Goal: Check status: Check status

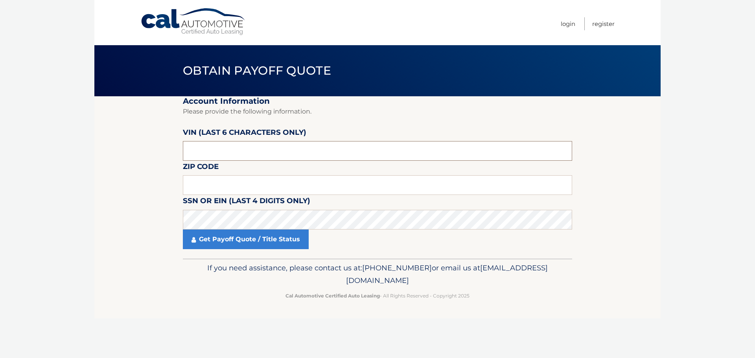
click at [232, 155] on input "text" at bounding box center [377, 151] width 389 height 20
type input "102589"
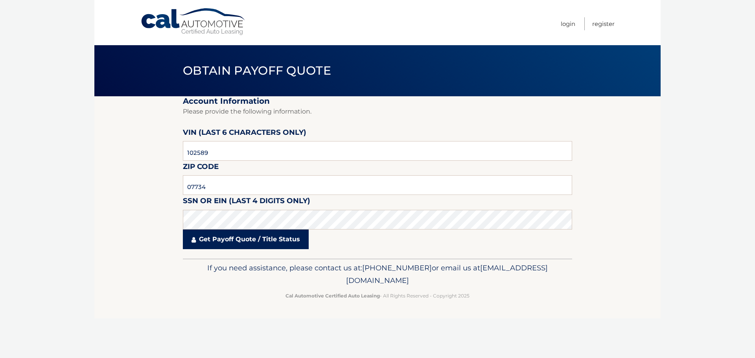
click at [247, 245] on link "Get Payoff Quote / Title Status" at bounding box center [246, 240] width 126 height 20
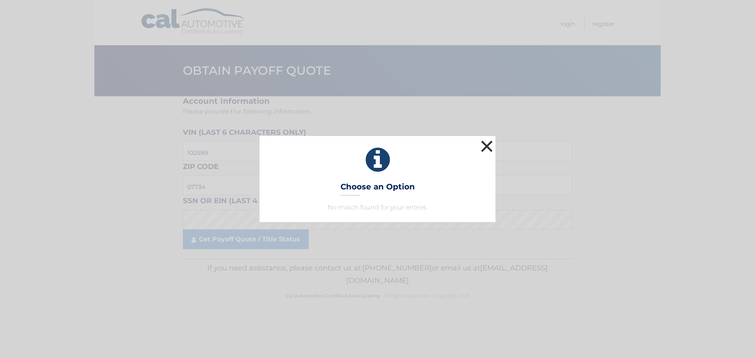
click at [486, 146] on button "×" at bounding box center [487, 146] width 16 height 16
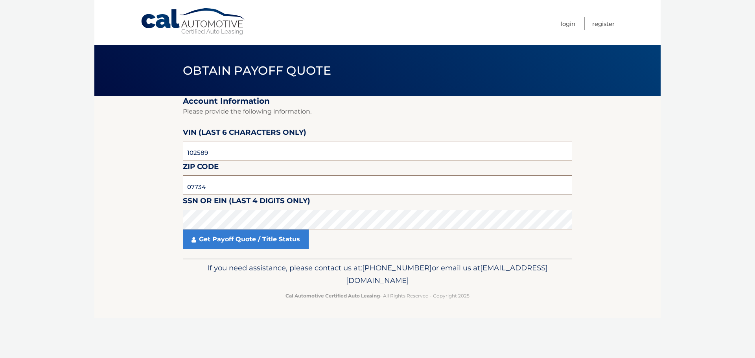
click at [225, 184] on input "07734" at bounding box center [377, 185] width 389 height 20
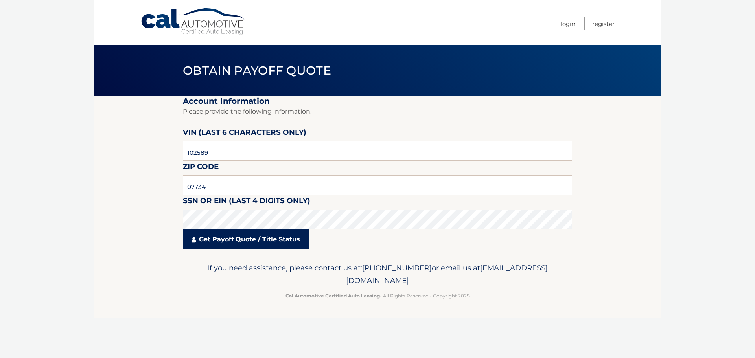
click at [223, 244] on link "Get Payoff Quote / Title Status" at bounding box center [246, 240] width 126 height 20
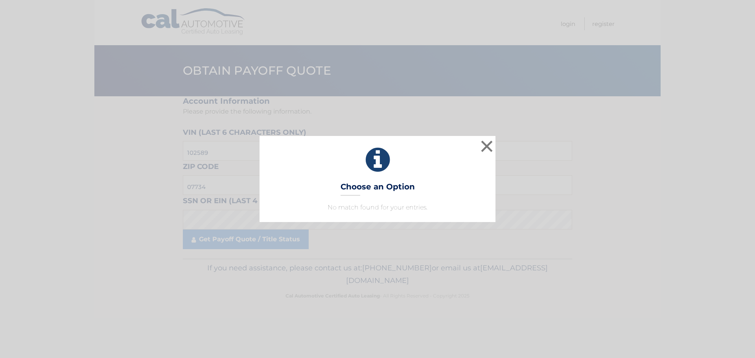
click at [363, 196] on div "× Choose an Option No match found for your entries. This is what you see on sec…" at bounding box center [378, 179] width 236 height 86
click at [401, 196] on div "× Choose an Option No match found for your entries. This is what you see on sec…" at bounding box center [378, 179] width 236 height 86
click at [488, 145] on button "×" at bounding box center [487, 146] width 16 height 16
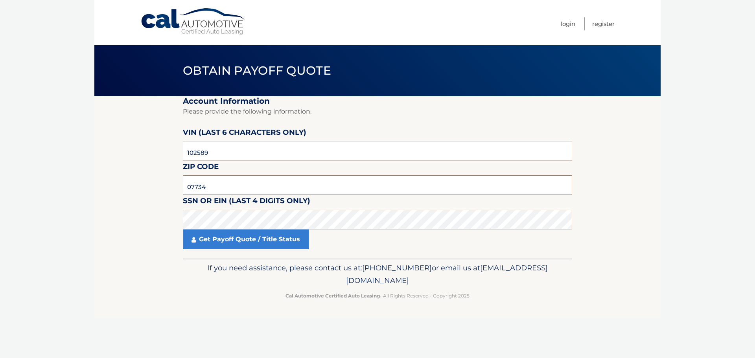
click at [226, 186] on input "07734" at bounding box center [377, 185] width 389 height 20
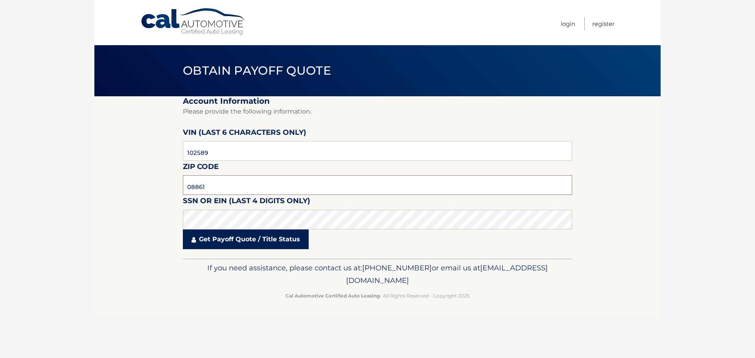
type input "08861"
click at [228, 240] on link "Get Payoff Quote / Title Status" at bounding box center [246, 240] width 126 height 20
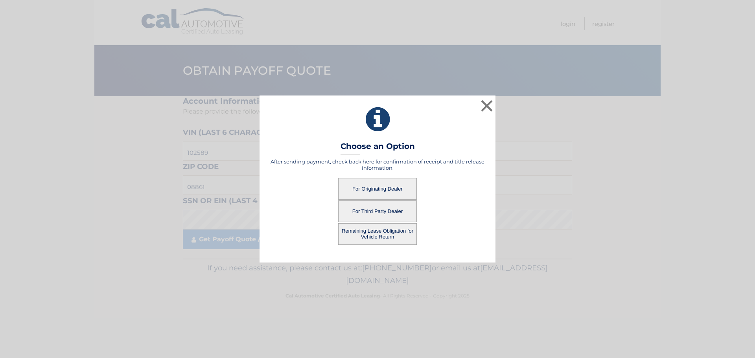
click at [370, 211] on button "For Third Party Dealer" at bounding box center [377, 212] width 79 height 22
click at [381, 212] on button "For Third Party Dealer" at bounding box center [377, 212] width 79 height 22
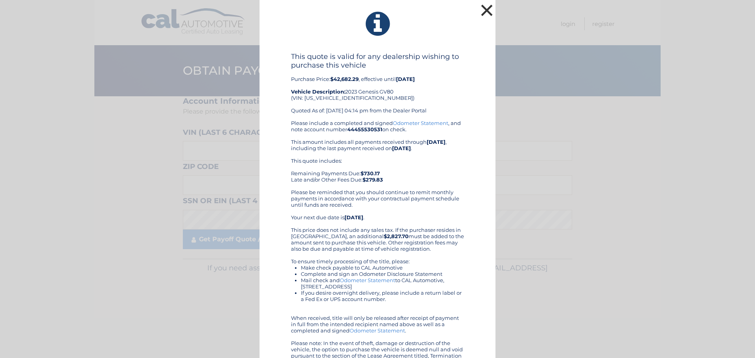
click at [486, 13] on button "×" at bounding box center [487, 10] width 16 height 16
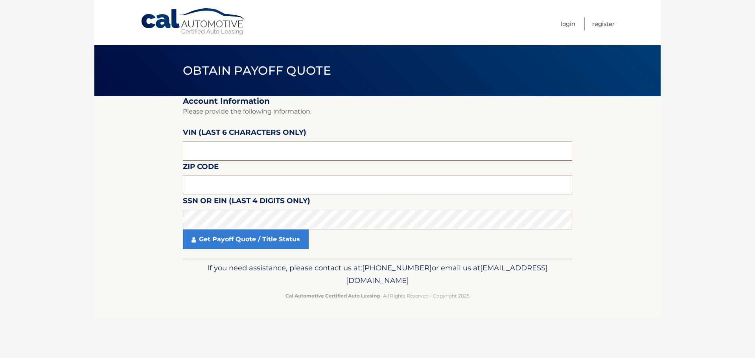
click at [235, 148] on input "text" at bounding box center [377, 151] width 389 height 20
click at [200, 144] on input "text" at bounding box center [377, 151] width 389 height 20
drag, startPoint x: 221, startPoint y: 184, endPoint x: 228, endPoint y: 158, distance: 26.9
click at [222, 184] on input "text" at bounding box center [377, 185] width 389 height 20
click at [229, 157] on input "text" at bounding box center [377, 151] width 389 height 20
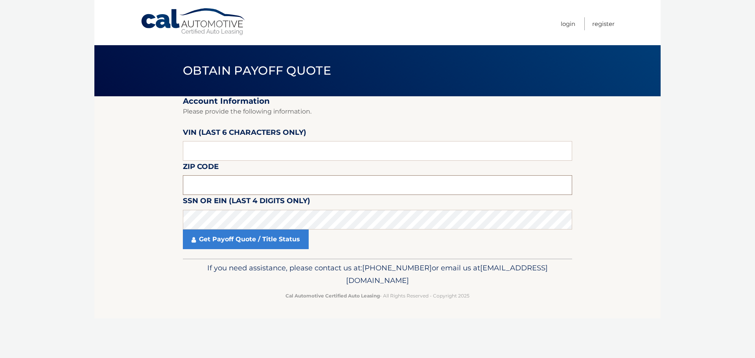
drag, startPoint x: 218, startPoint y: 184, endPoint x: 225, endPoint y: 157, distance: 27.9
click at [220, 182] on input "text" at bounding box center [377, 185] width 389 height 20
click at [225, 156] on input "text" at bounding box center [377, 151] width 389 height 20
drag, startPoint x: 212, startPoint y: 187, endPoint x: 219, endPoint y: 190, distance: 7.7
click at [212, 186] on input "text" at bounding box center [377, 185] width 389 height 20
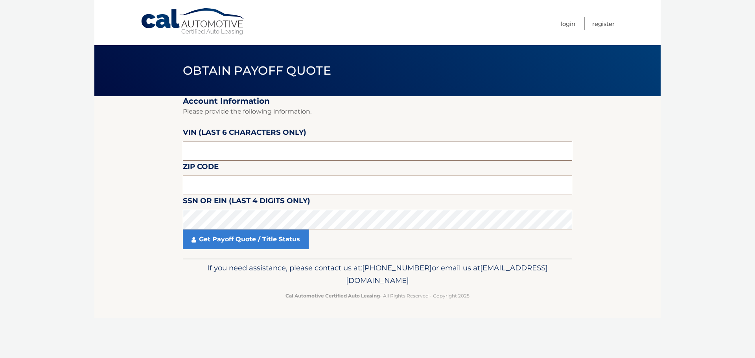
click at [203, 147] on input "text" at bounding box center [377, 151] width 389 height 20
type input "102589"
type input "08861"
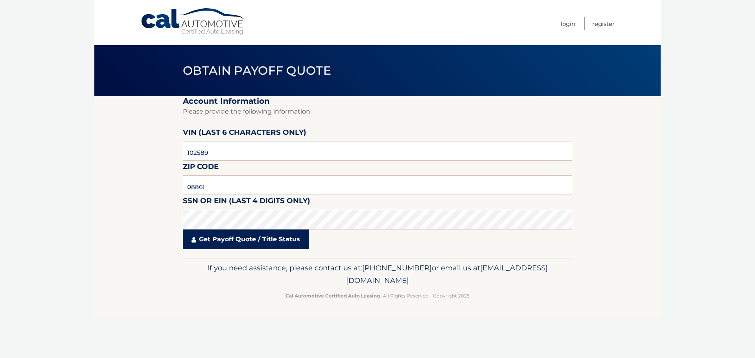
click at [213, 236] on link "Get Payoff Quote / Title Status" at bounding box center [246, 240] width 126 height 20
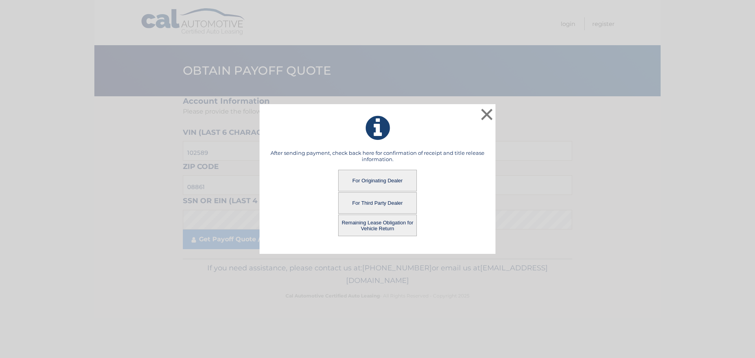
click at [392, 183] on button "For Originating Dealer" at bounding box center [377, 181] width 79 height 22
click at [387, 181] on button "For Originating Dealer" at bounding box center [377, 181] width 79 height 22
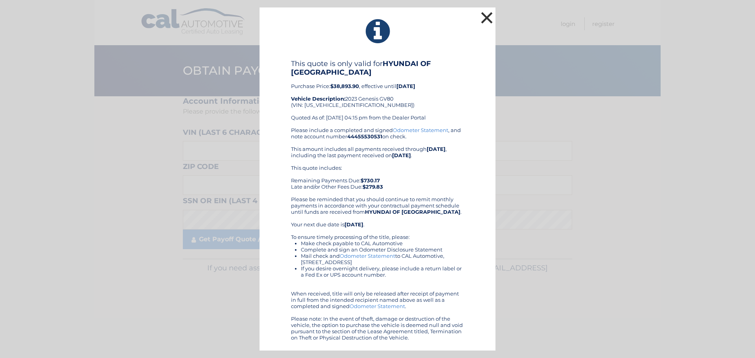
click at [488, 20] on button "×" at bounding box center [487, 18] width 16 height 16
